Goal: Task Accomplishment & Management: Complete application form

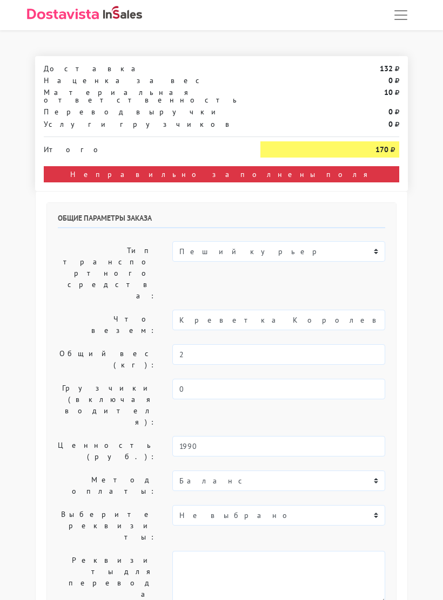
select select "09:00"
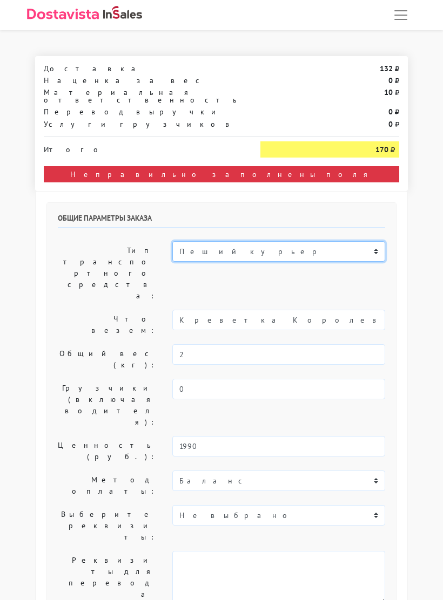
click at [375, 241] on select "Пеший курьер Легковой автомобиль Каблук (до 700 кг) Микроавтобус / портер (до 1…" at bounding box center [278, 251] width 213 height 21
select select "7"
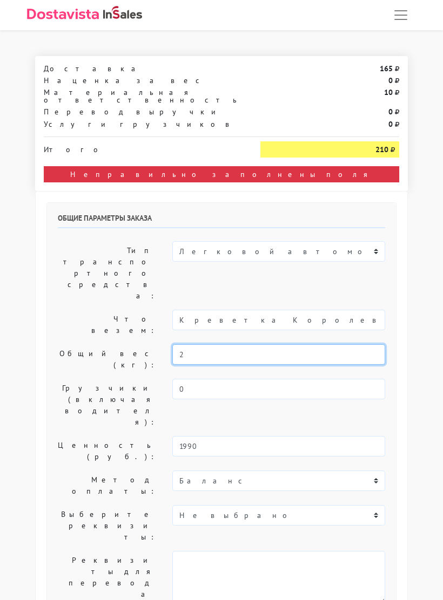
click at [339, 344] on input "2" at bounding box center [278, 354] width 213 height 21
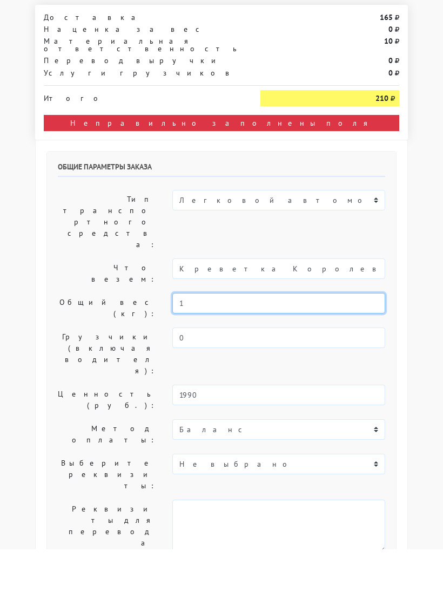
type input "1"
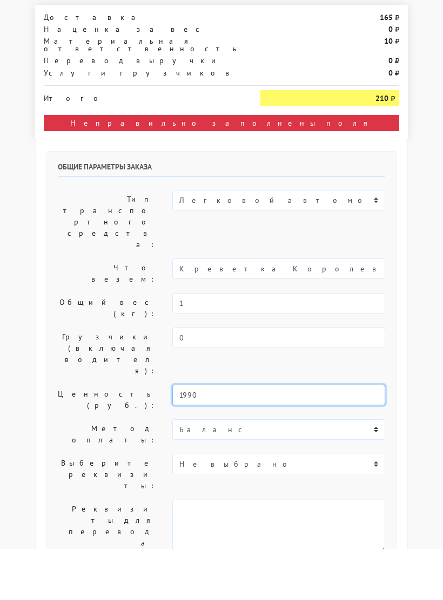
click at [343, 436] on input "1990" at bounding box center [278, 446] width 213 height 21
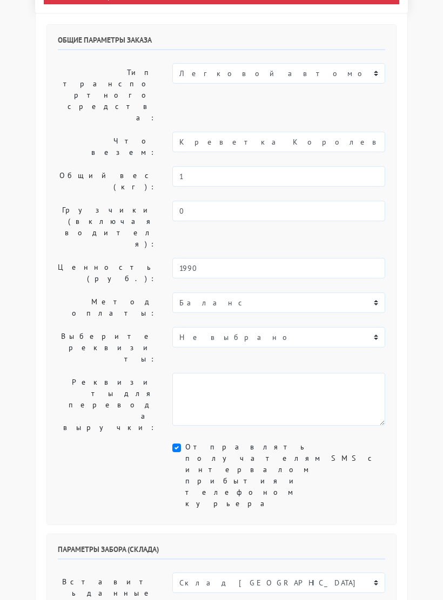
scroll to position [180, 0]
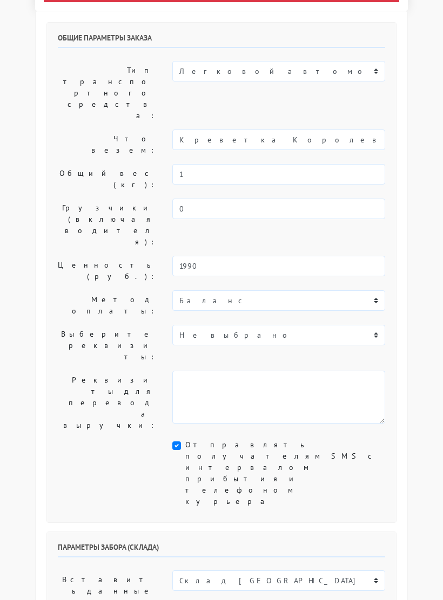
select select "11.09.2025"
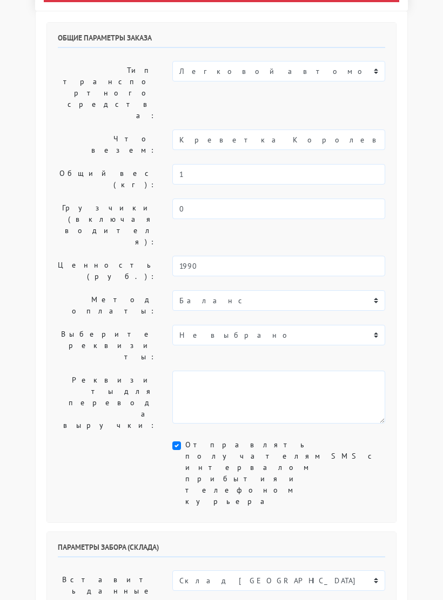
select select "10:00"
select select "12:00"
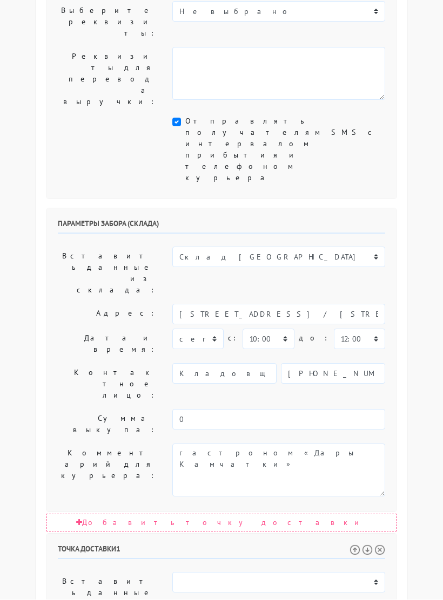
select select "11.09.2025"
select select "10:00"
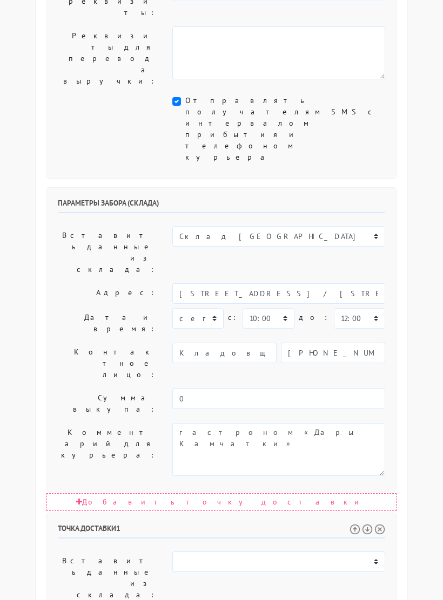
select select "12:00"
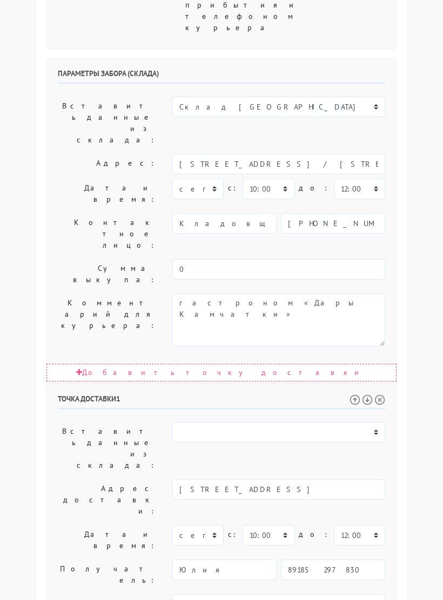
select select
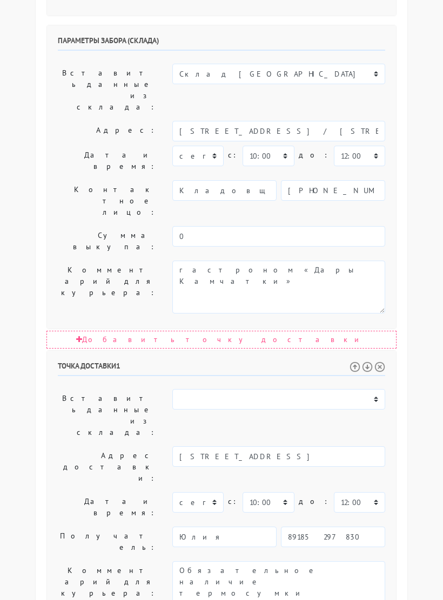
scroll to position [686, 0]
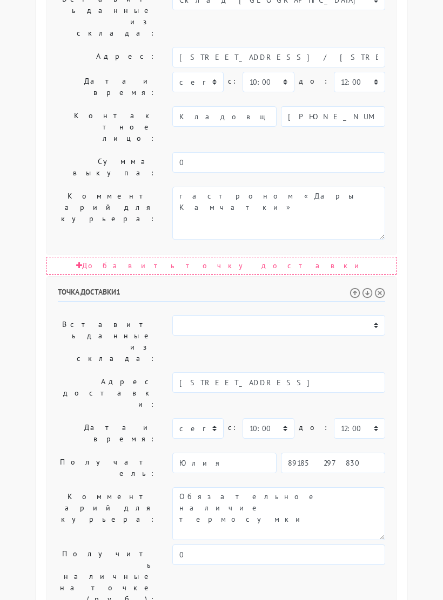
select select
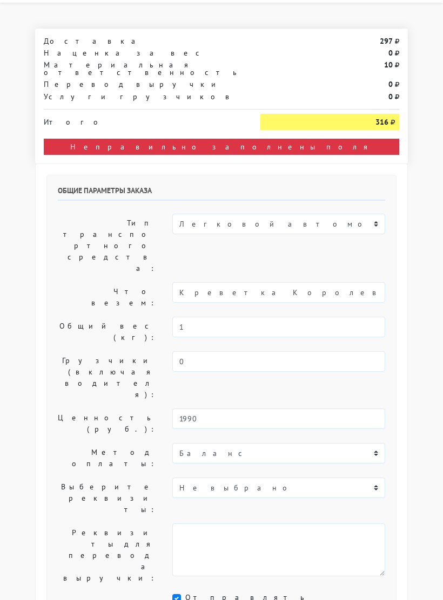
scroll to position [0, 0]
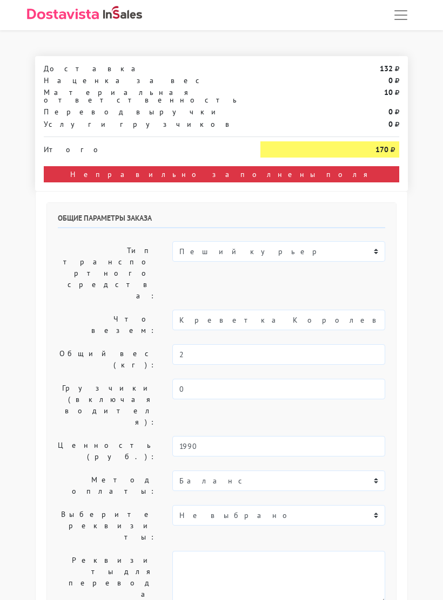
select select "09:00"
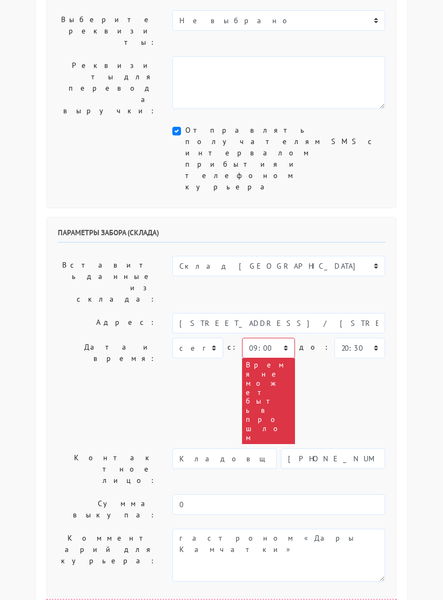
scroll to position [607, 0]
